Goal: Task Accomplishment & Management: Manage account settings

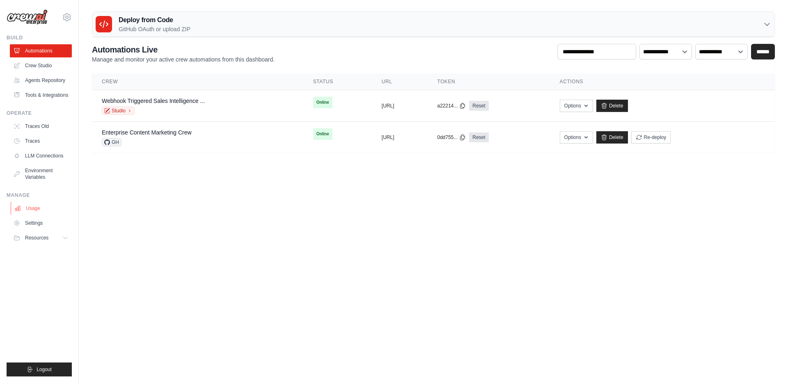
click at [42, 203] on link "Usage" at bounding box center [42, 208] width 62 height 13
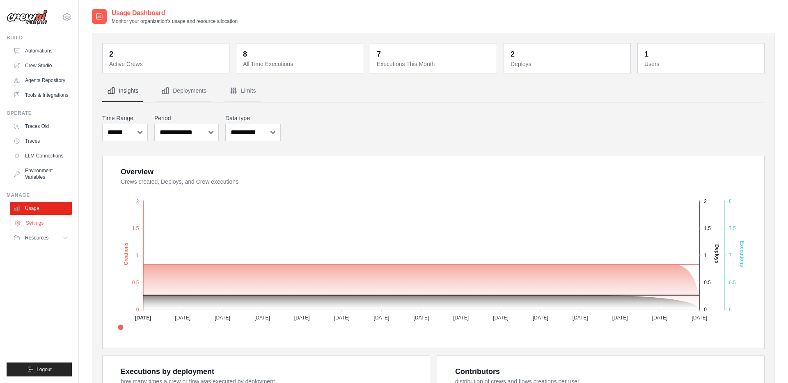
click at [41, 221] on link "Settings" at bounding box center [42, 223] width 62 height 13
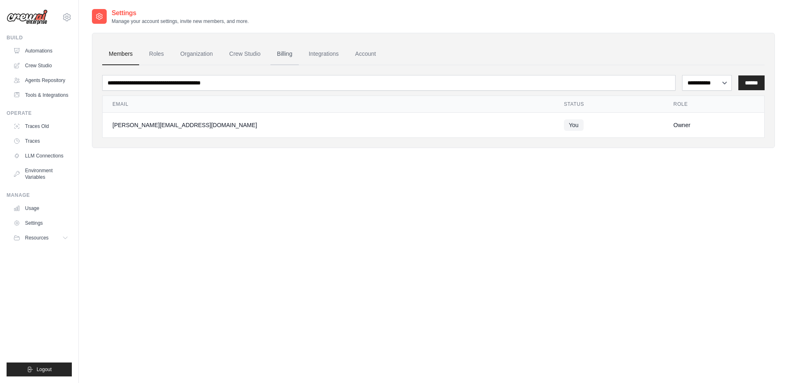
click at [289, 50] on link "Billing" at bounding box center [284, 54] width 28 height 22
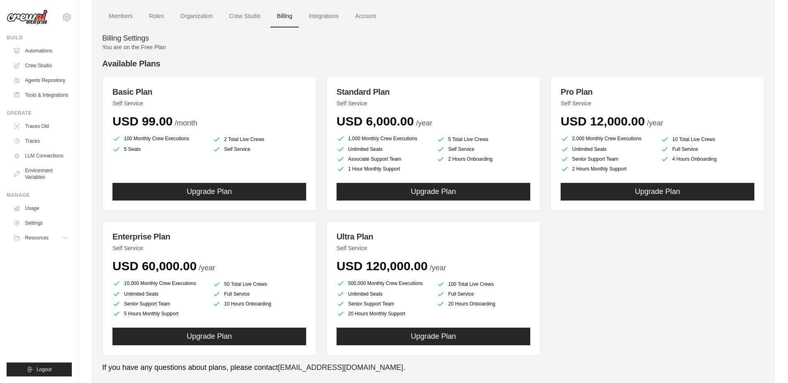
scroll to position [48, 0]
